Goal: Obtain resource: Download file/media

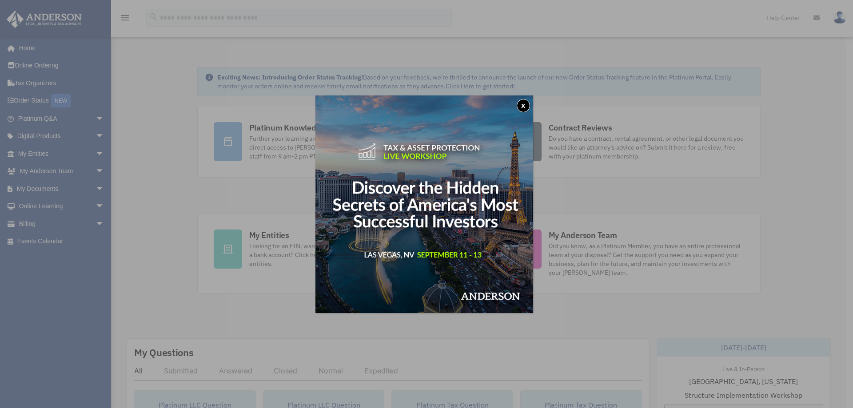
click at [527, 104] on button "x" at bounding box center [523, 105] width 13 height 13
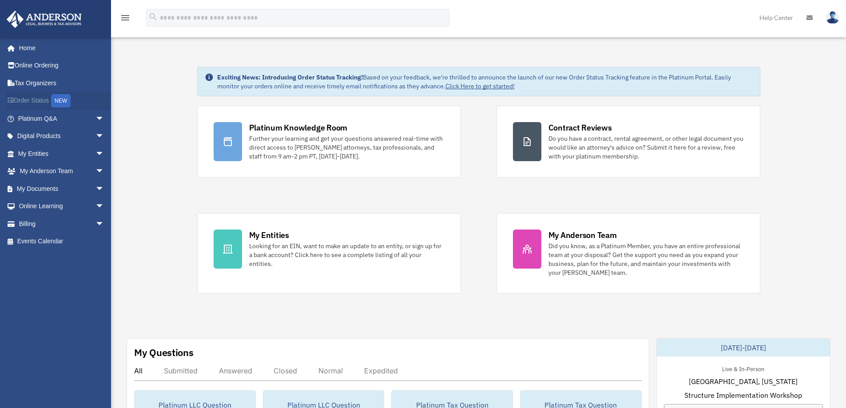
click at [40, 99] on link "Order Status NEW" at bounding box center [62, 101] width 112 height 18
click at [26, 46] on link "Home" at bounding box center [62, 48] width 112 height 18
click at [96, 188] on span "arrow_drop_down" at bounding box center [105, 189] width 18 height 18
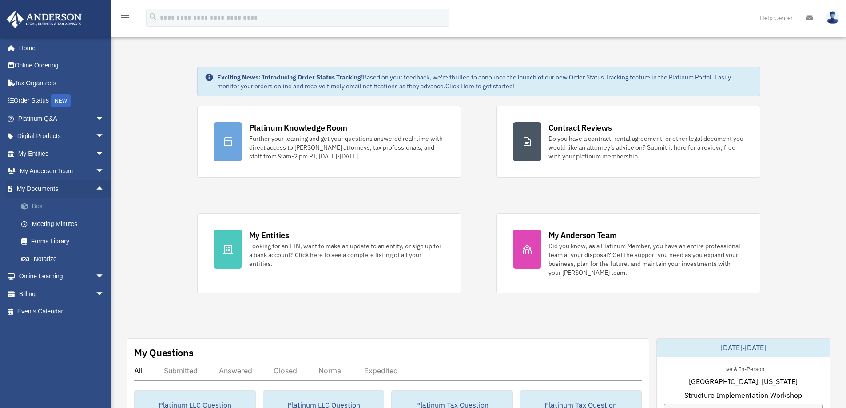
click at [37, 207] on link "Box" at bounding box center [64, 207] width 105 height 18
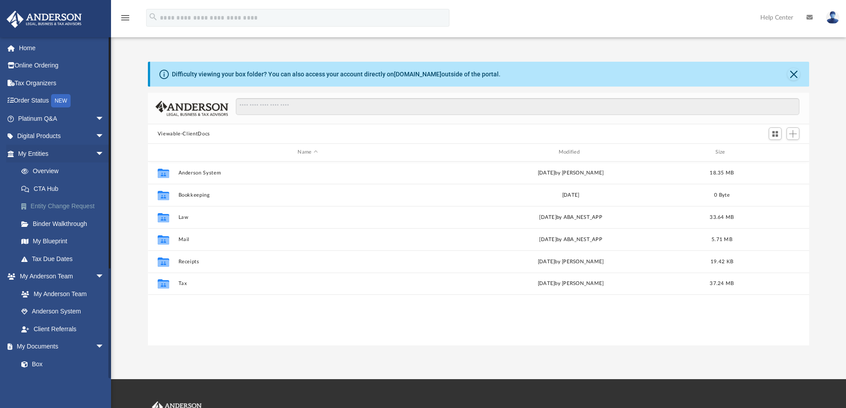
scroll to position [196, 655]
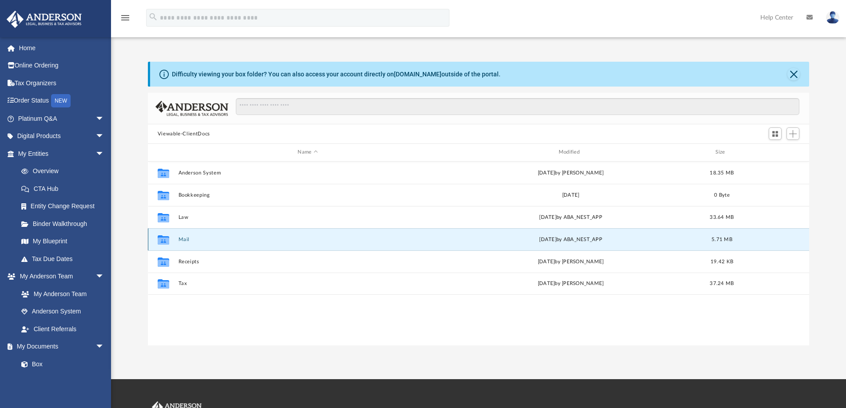
click at [184, 238] on button "Mail" at bounding box center [307, 240] width 259 height 6
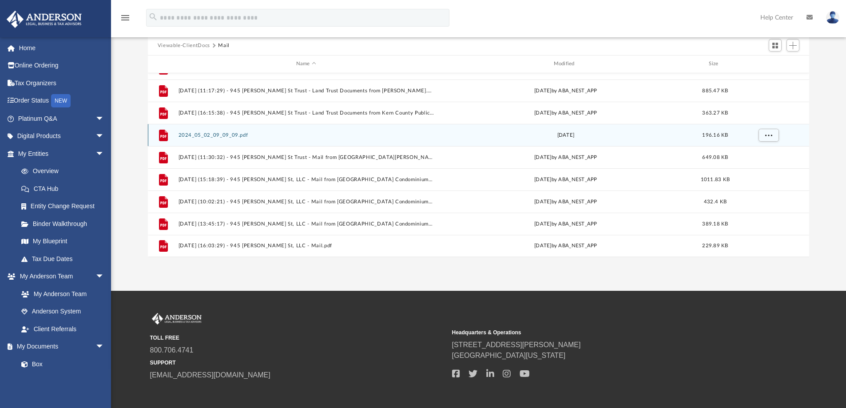
scroll to position [89, 0]
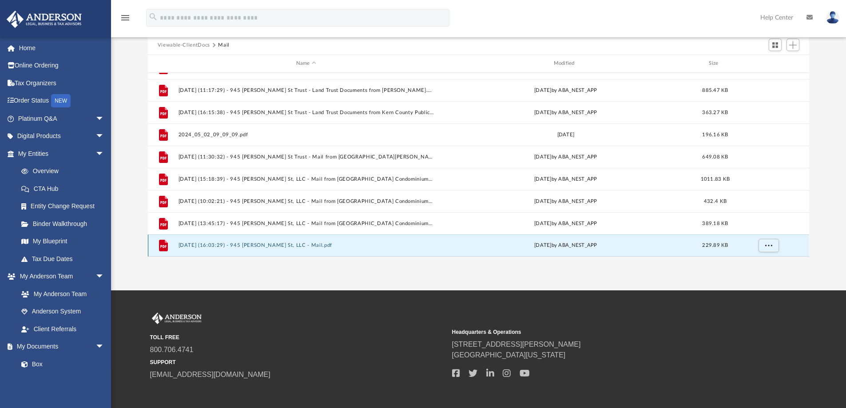
click at [212, 246] on button "2025.08.22 (16:03:29) - 945 Norma St, LLC - Mail.pdf" at bounding box center [306, 246] width 256 height 6
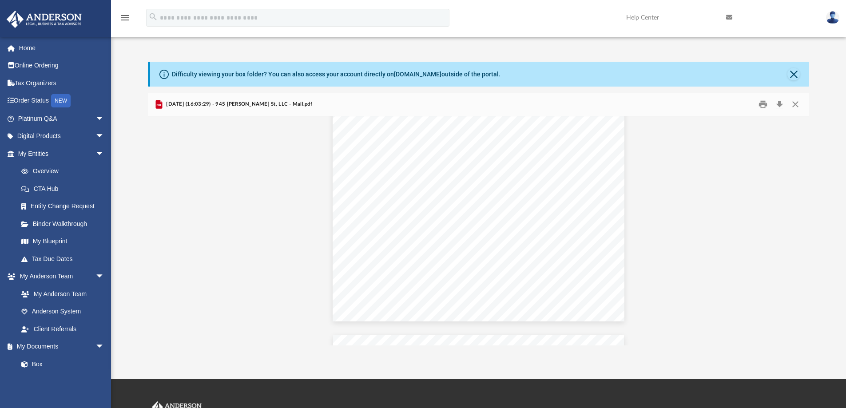
scroll to position [0, 0]
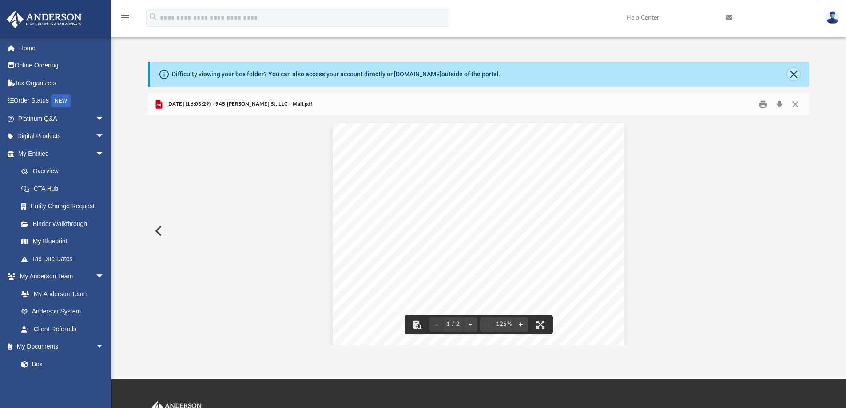
click at [793, 73] on button "Close" at bounding box center [794, 74] width 12 height 12
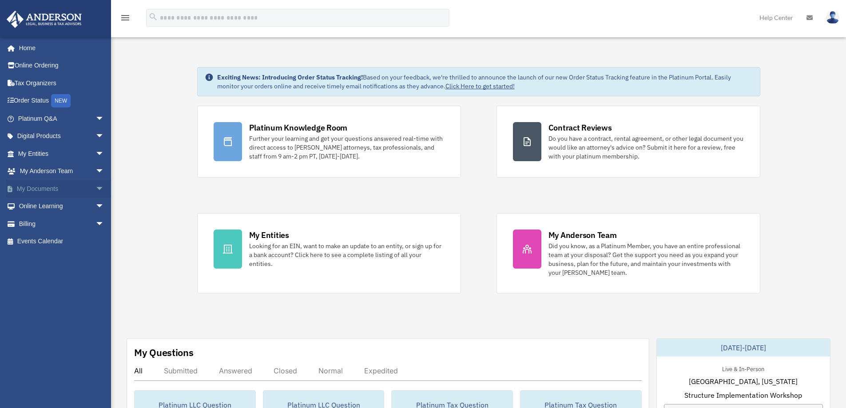
click at [96, 187] on span "arrow_drop_down" at bounding box center [105, 189] width 18 height 18
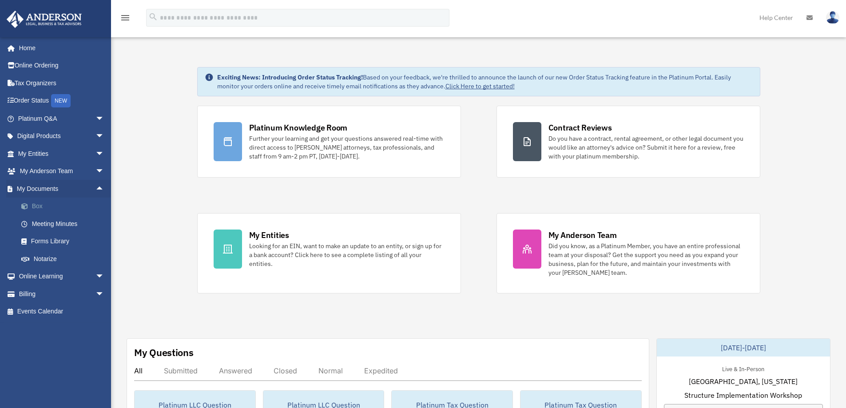
click at [39, 206] on link "Box" at bounding box center [64, 207] width 105 height 18
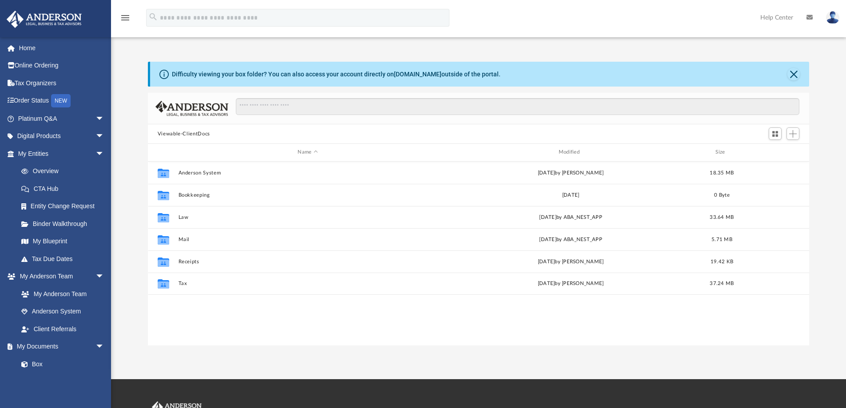
scroll to position [196, 655]
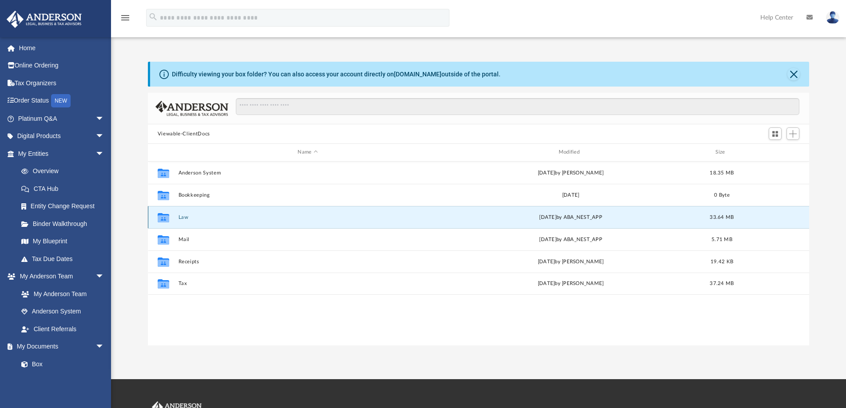
click at [183, 217] on button "Law" at bounding box center [307, 218] width 259 height 6
click at [212, 217] on button "[PERSON_NAME] Holdings, LLC" at bounding box center [307, 218] width 259 height 6
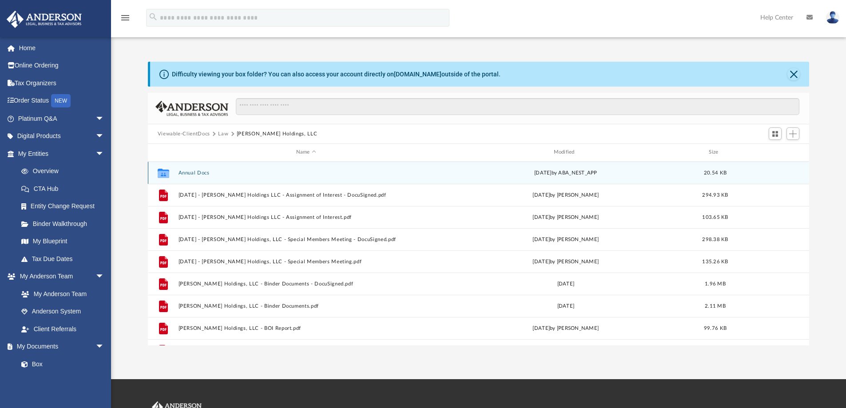
click at [198, 172] on button "Annual Docs" at bounding box center [306, 173] width 256 height 6
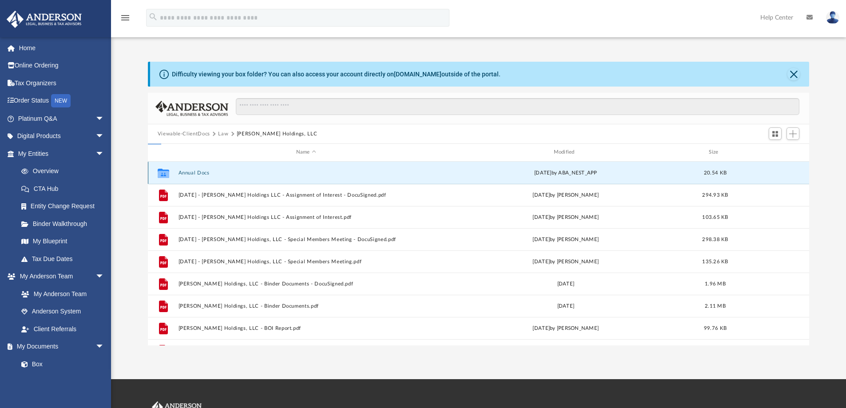
click at [198, 172] on button "Annual Docs" at bounding box center [306, 173] width 256 height 6
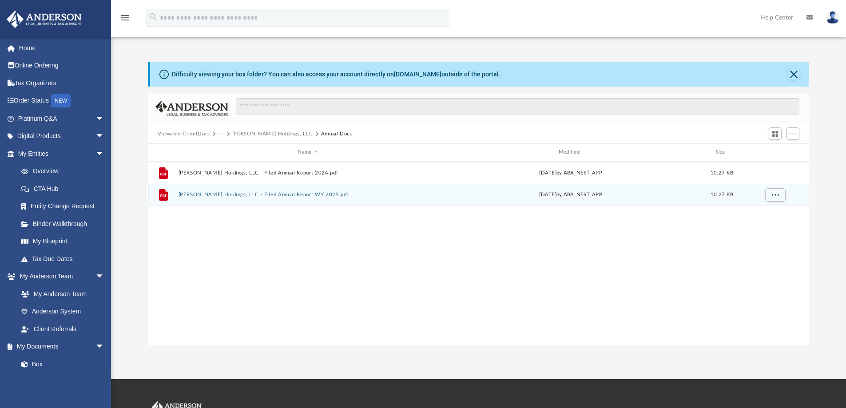
click at [247, 194] on button "Immanuel Holdings, LLC - Filed Annual Report WY 2025.pdf" at bounding box center [307, 195] width 259 height 6
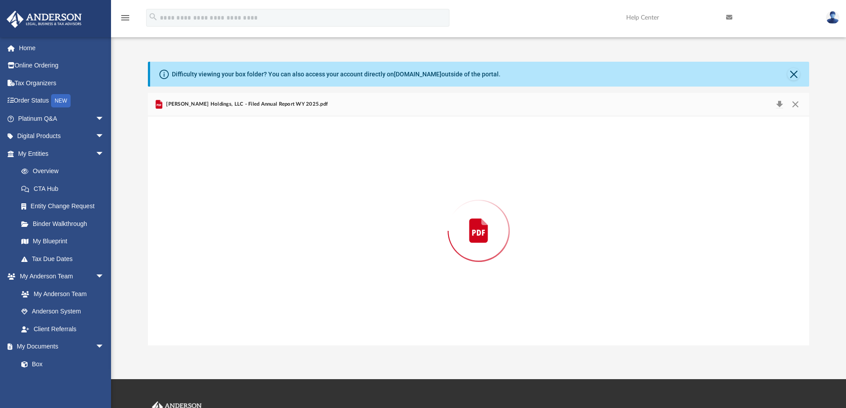
click at [247, 194] on div "Preview" at bounding box center [479, 230] width 662 height 229
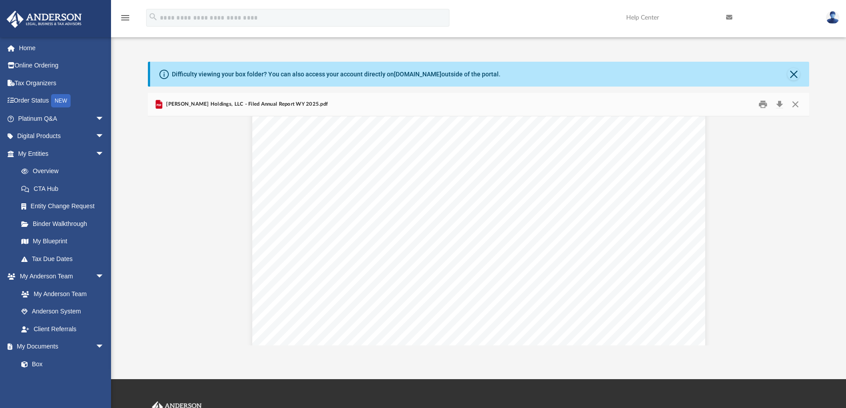
scroll to position [0, 0]
click at [834, 17] on img at bounding box center [832, 17] width 13 height 13
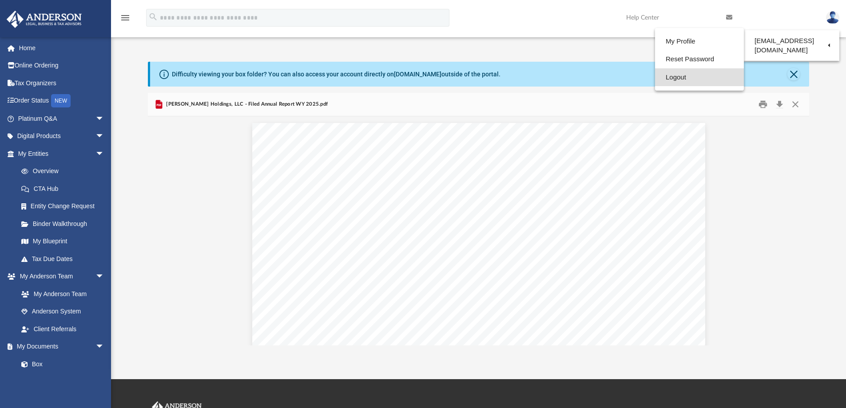
click at [676, 79] on link "Logout" at bounding box center [699, 77] width 89 height 18
